Goal: Find specific page/section: Find specific page/section

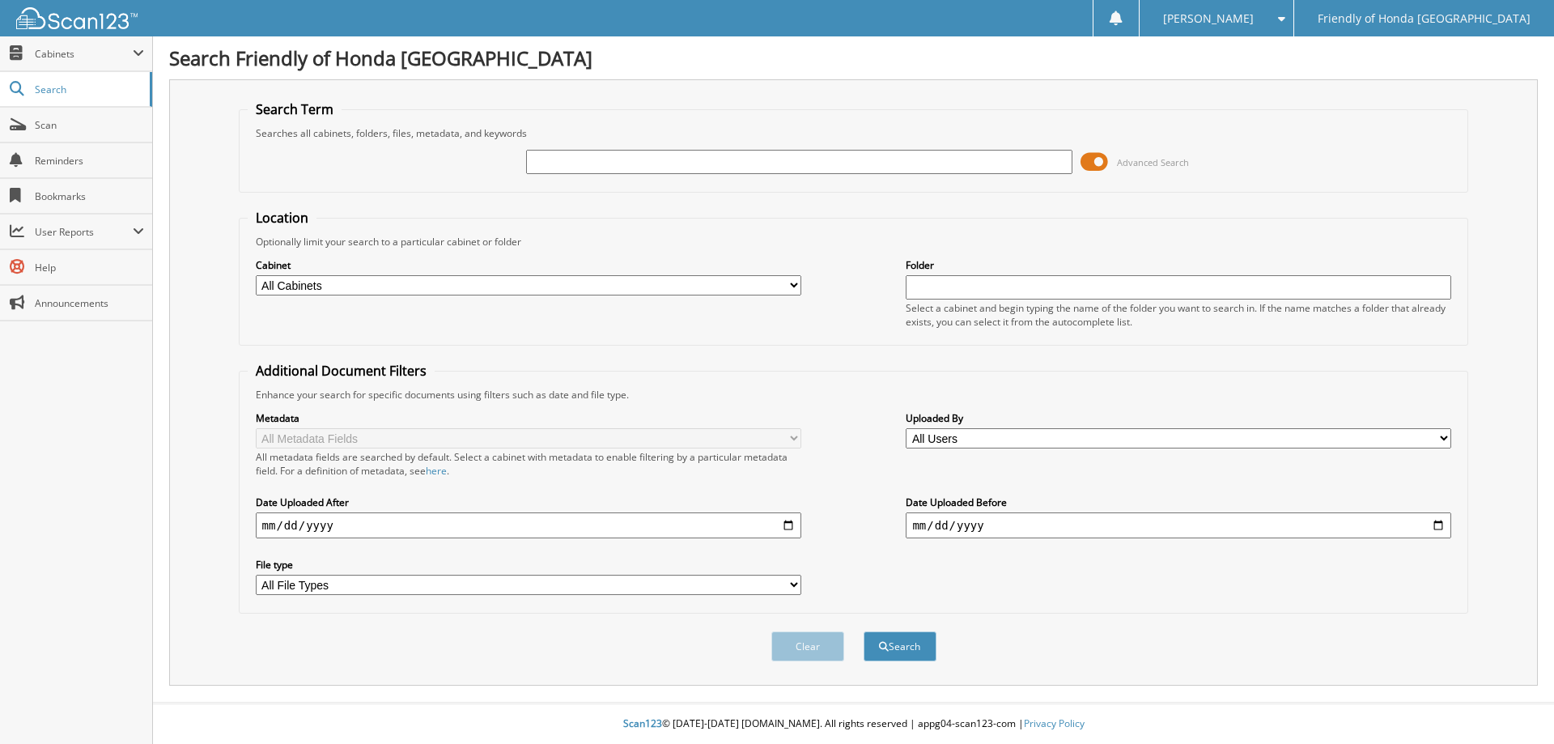
click at [592, 161] on input "text" at bounding box center [798, 162] width 545 height 24
type input "47225"
click at [863, 631] on button "Search" at bounding box center [899, 646] width 73 height 30
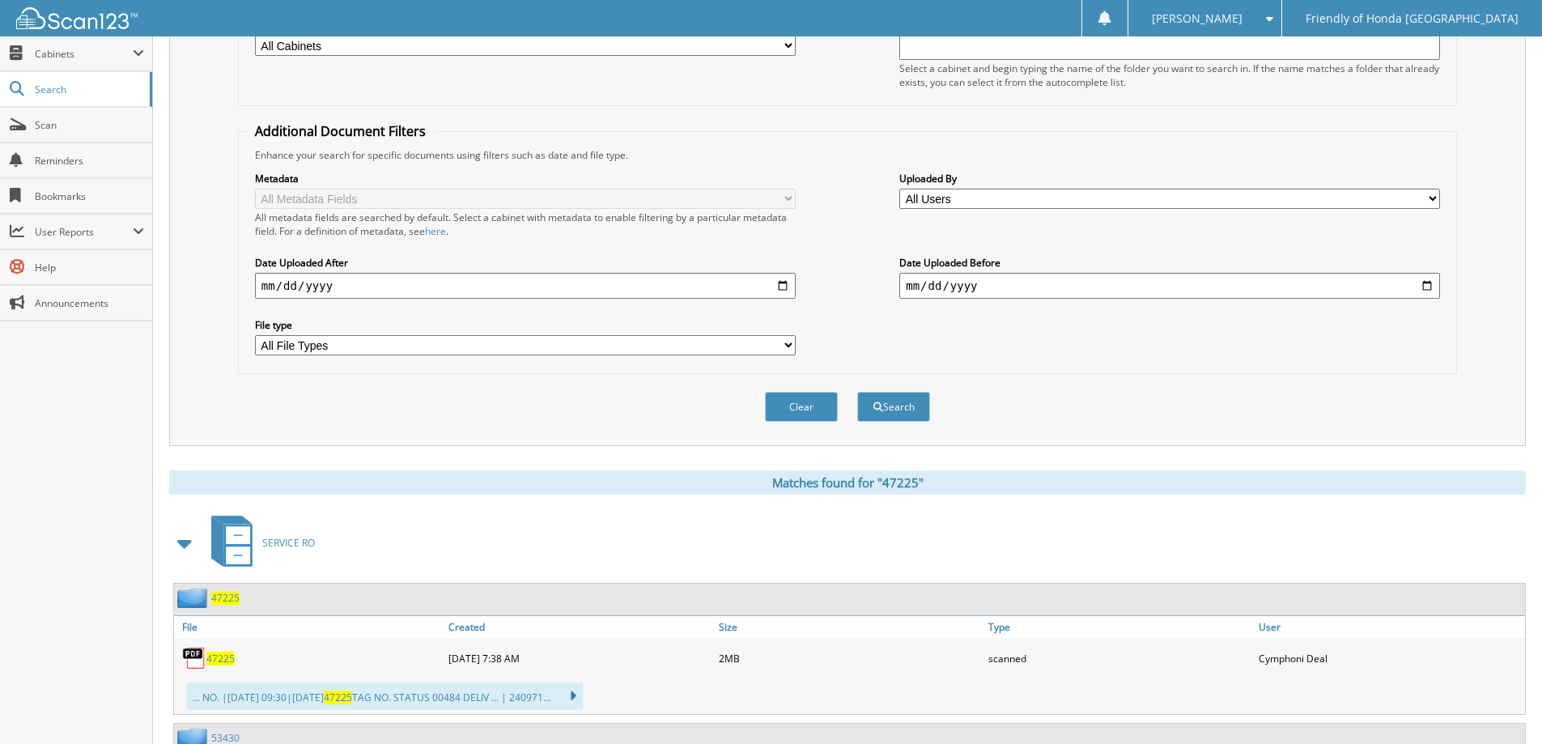
scroll to position [243, 0]
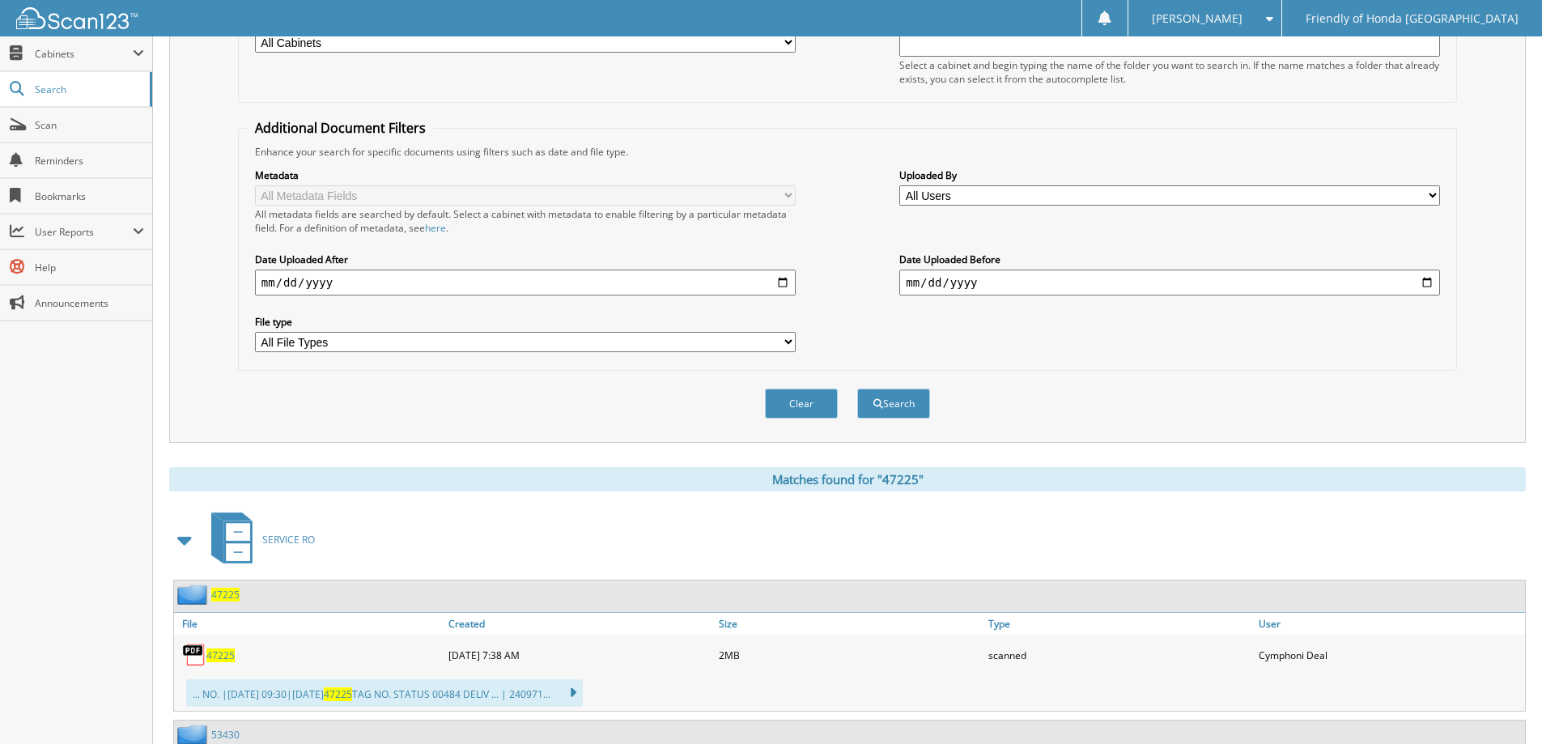
click at [218, 651] on span "47225" at bounding box center [220, 655] width 28 height 14
